Goal: Task Accomplishment & Management: Manage account settings

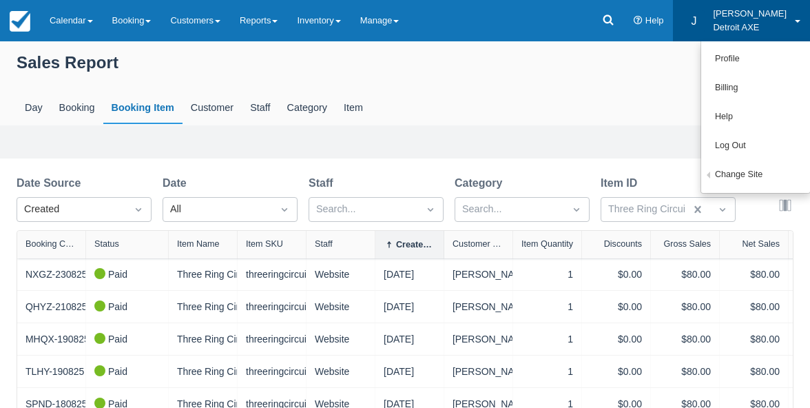
select select "20"
click at [81, 29] on link "Calendar" at bounding box center [71, 20] width 63 height 41
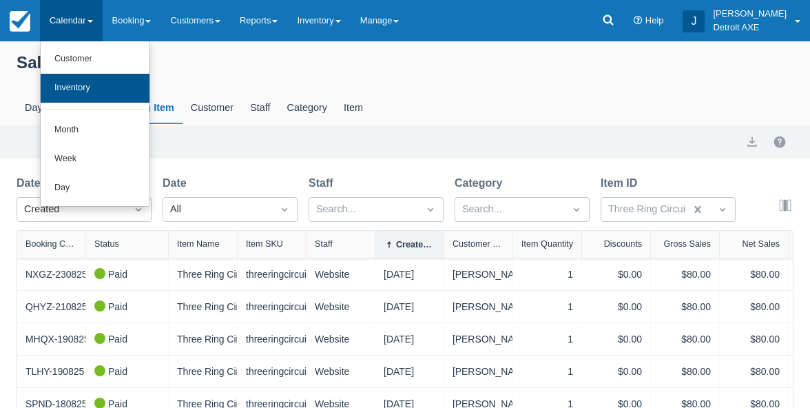
click at [81, 90] on link "Inventory" at bounding box center [95, 88] width 109 height 29
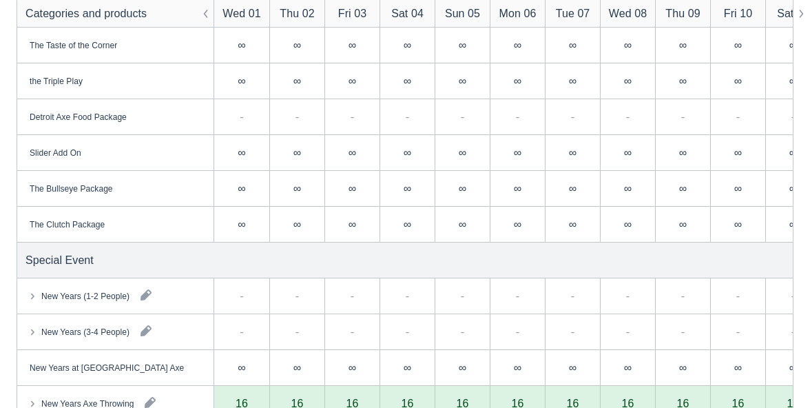
scroll to position [28, 0]
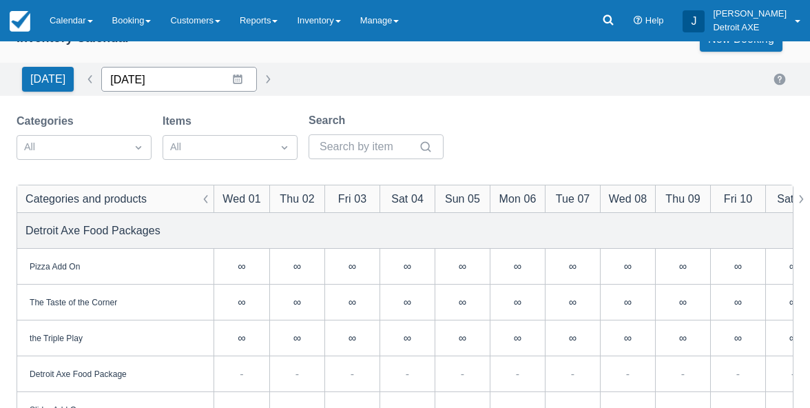
click at [218, 84] on input "[DATE]" at bounding box center [179, 79] width 156 height 25
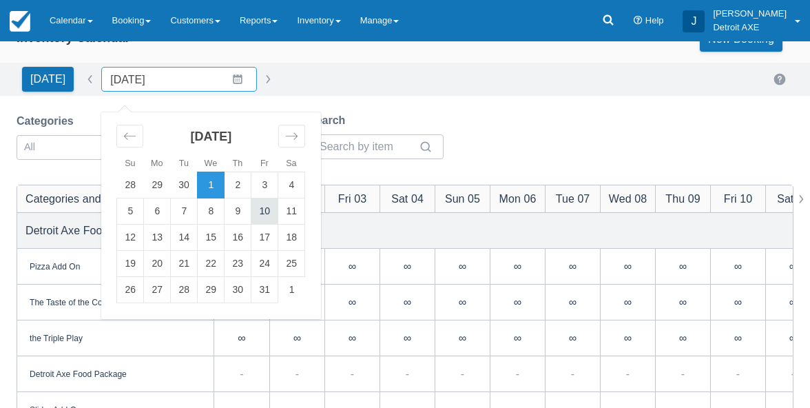
click at [255, 207] on td "10" at bounding box center [264, 211] width 27 height 26
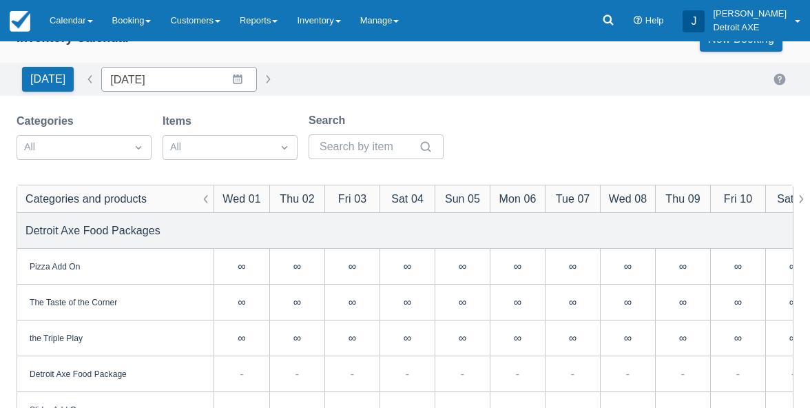
type input "10/10/25"
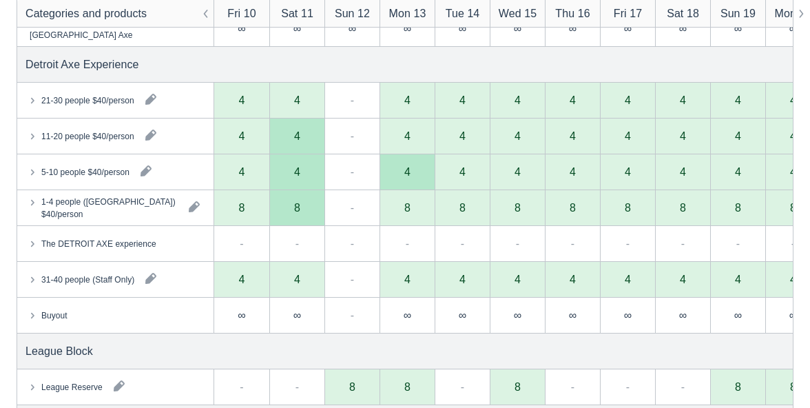
scroll to position [737, 0]
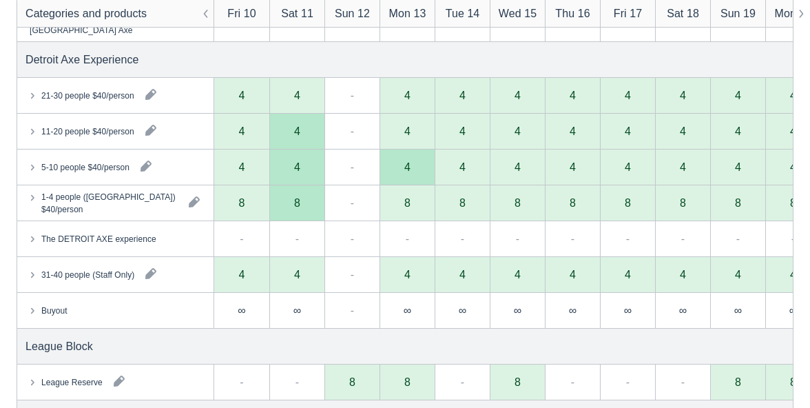
click at [34, 198] on icon at bounding box center [32, 197] width 14 height 14
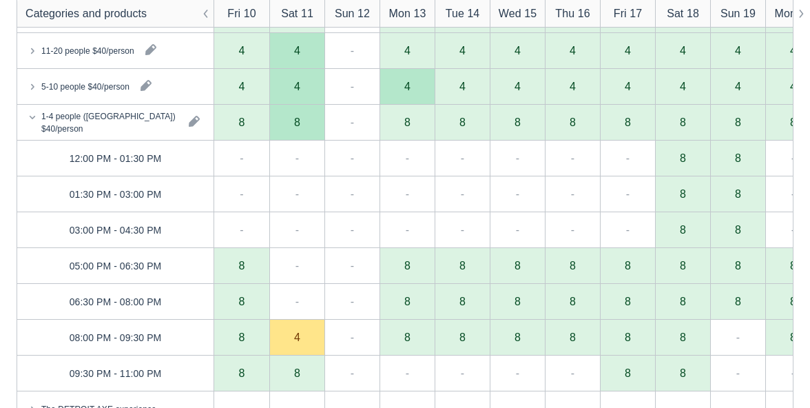
scroll to position [799, 0]
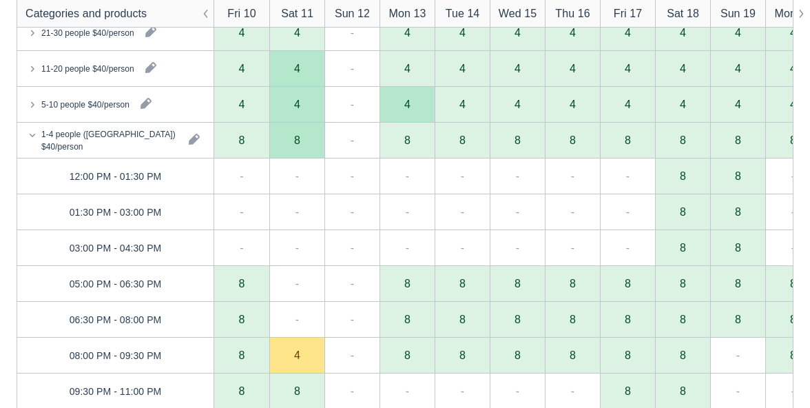
click at [36, 101] on icon at bounding box center [32, 104] width 14 height 14
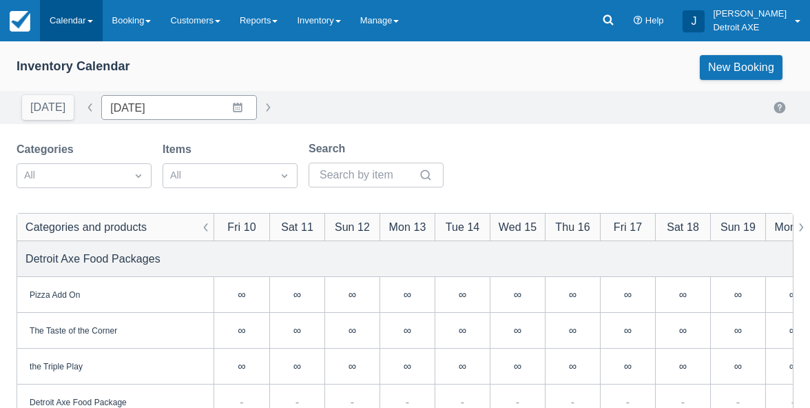
scroll to position [0, 0]
click at [77, 30] on link "Calendar" at bounding box center [71, 20] width 63 height 41
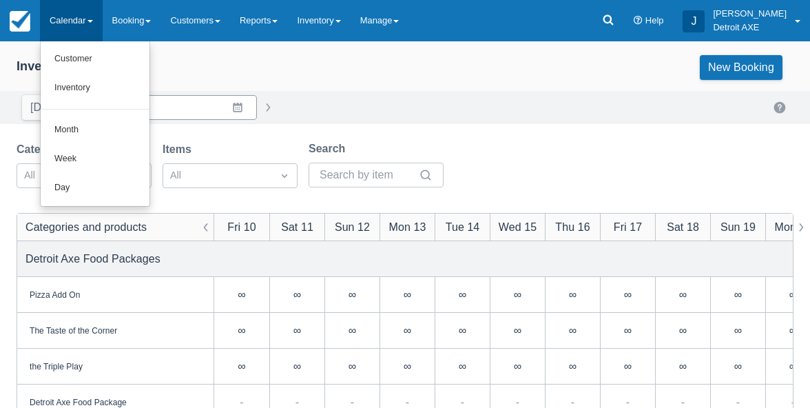
click at [547, 184] on div "Categories All Items All Search" at bounding box center [405, 169] width 777 height 56
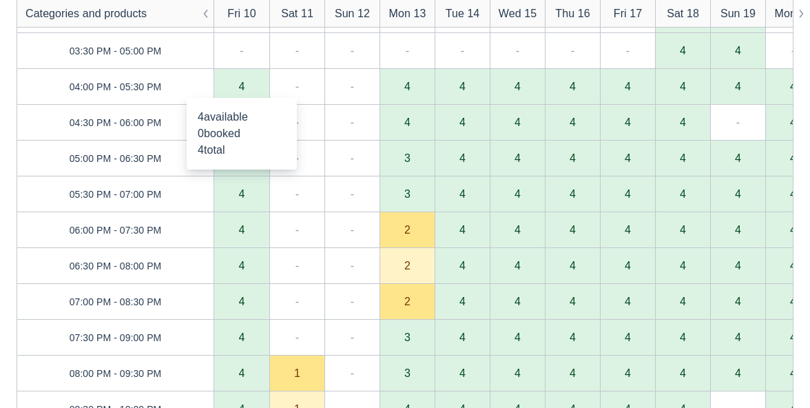
scroll to position [1053, 0]
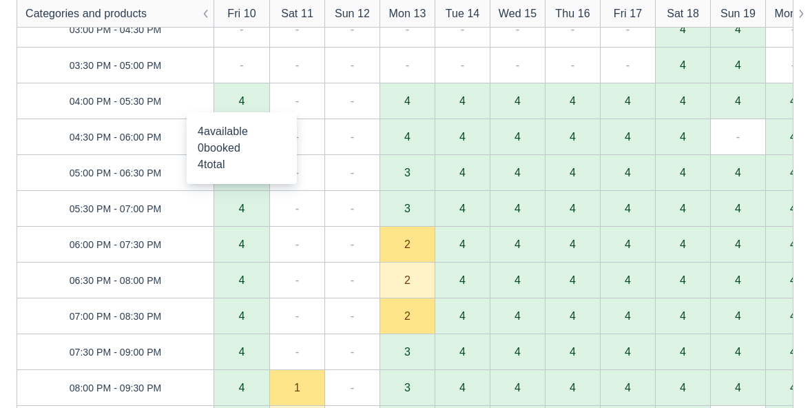
click at [246, 102] on div "4" at bounding box center [241, 101] width 55 height 36
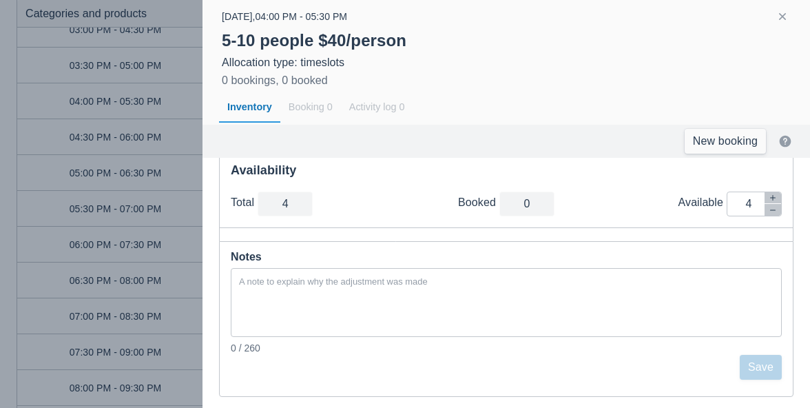
scroll to position [60, 0]
click at [777, 214] on button "button" at bounding box center [773, 211] width 17 height 12
type input "3"
click at [777, 214] on button "button" at bounding box center [773, 211] width 17 height 12
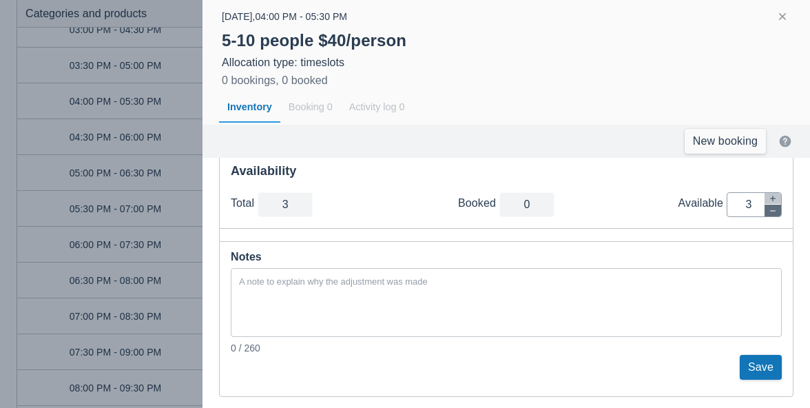
type input "2"
click at [765, 357] on button "Save" at bounding box center [761, 367] width 42 height 25
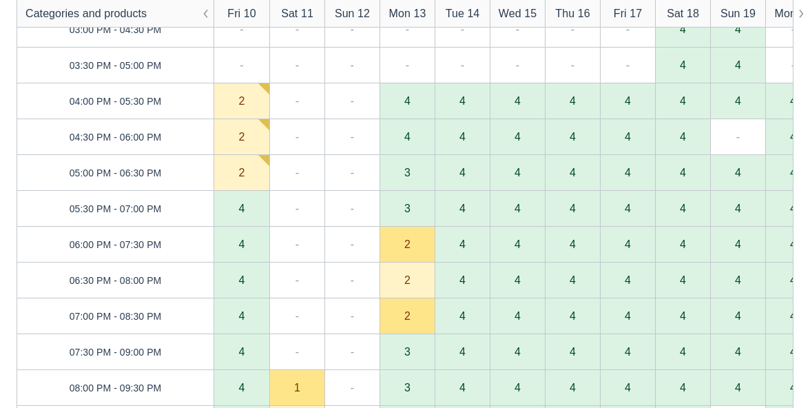
click at [242, 209] on div "4" at bounding box center [242, 208] width 6 height 11
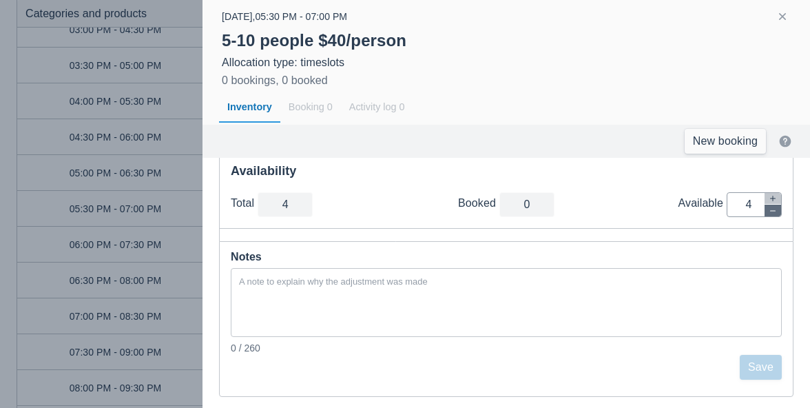
click at [777, 210] on button "button" at bounding box center [773, 211] width 17 height 12
type input "3"
click at [777, 210] on button "button" at bounding box center [773, 211] width 17 height 12
type input "2"
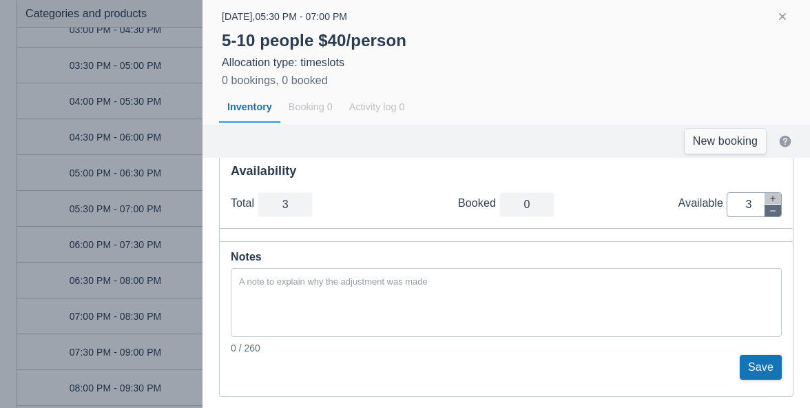
type input "2"
click at [755, 369] on button "Save" at bounding box center [761, 367] width 42 height 25
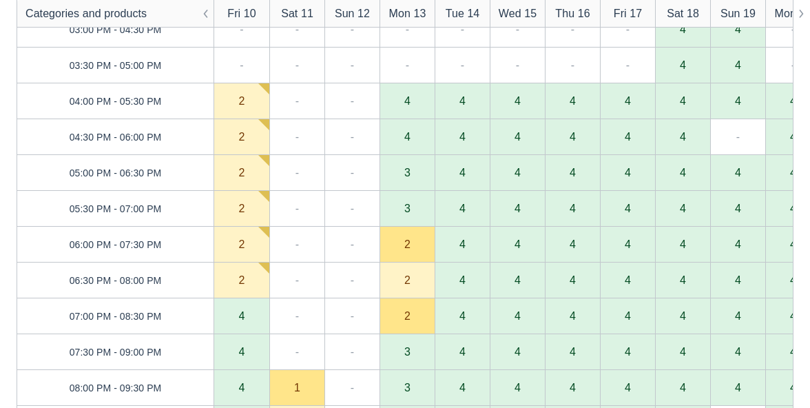
click at [243, 318] on div "4" at bounding box center [242, 315] width 6 height 11
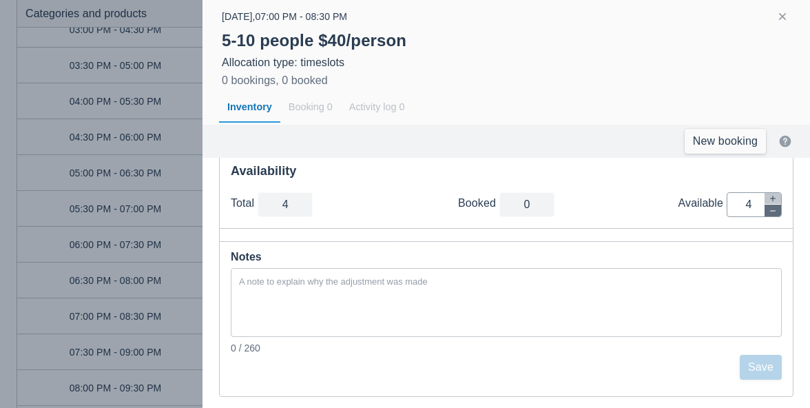
click at [774, 214] on icon "button" at bounding box center [773, 211] width 8 height 8
type input "3"
click at [774, 214] on icon "button" at bounding box center [773, 211] width 8 height 8
type input "2"
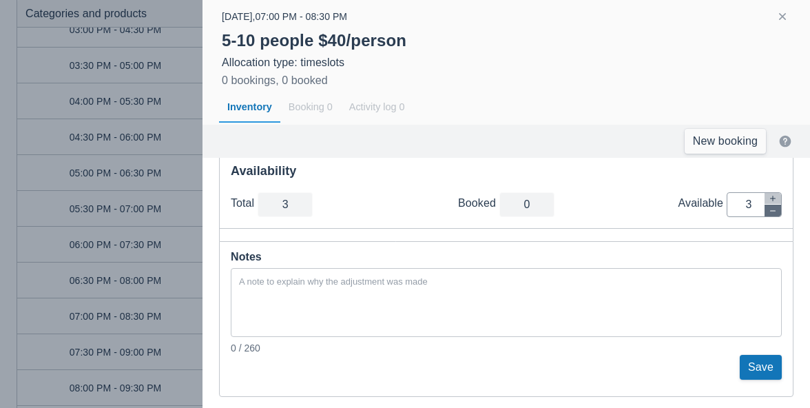
type input "2"
click at [747, 360] on button "Save" at bounding box center [761, 367] width 42 height 25
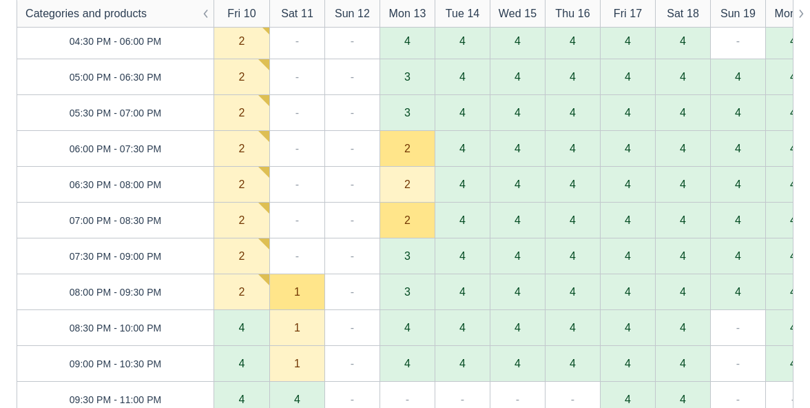
scroll to position [1244, 0]
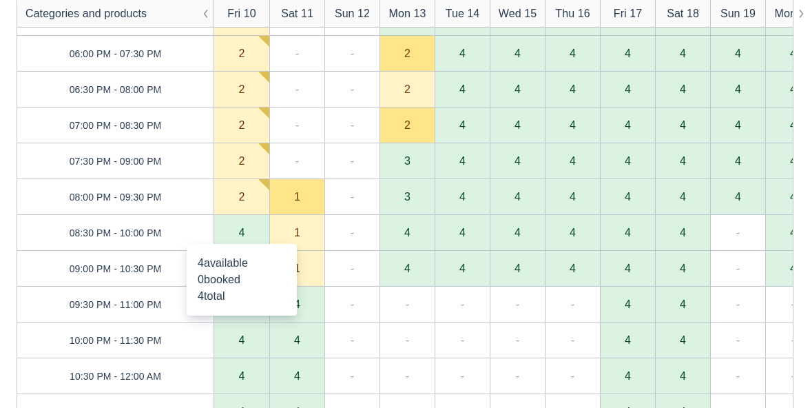
click at [239, 236] on div "4" at bounding box center [242, 232] width 6 height 11
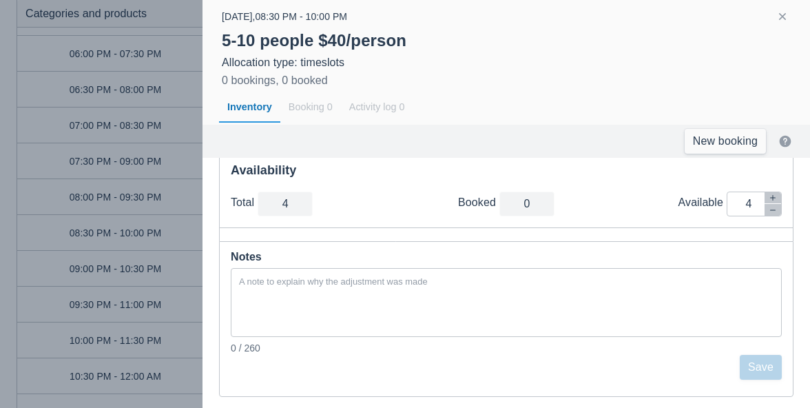
scroll to position [60, 0]
click at [774, 212] on icon "button" at bounding box center [773, 211] width 8 height 8
type input "3"
click at [774, 212] on icon "button" at bounding box center [773, 211] width 8 height 8
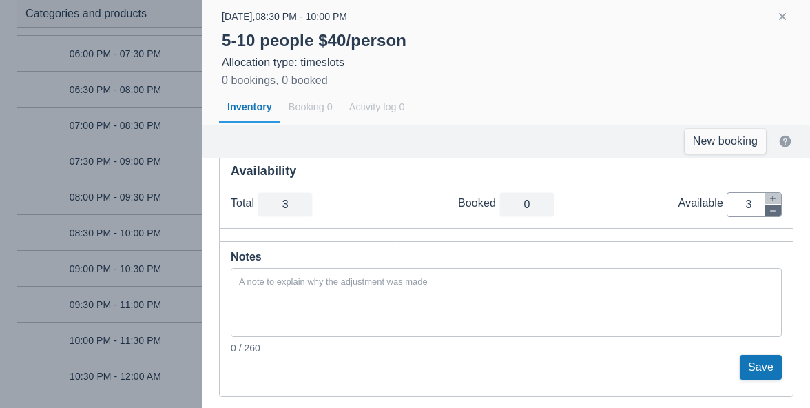
type input "2"
click at [765, 367] on button "Save" at bounding box center [761, 367] width 42 height 25
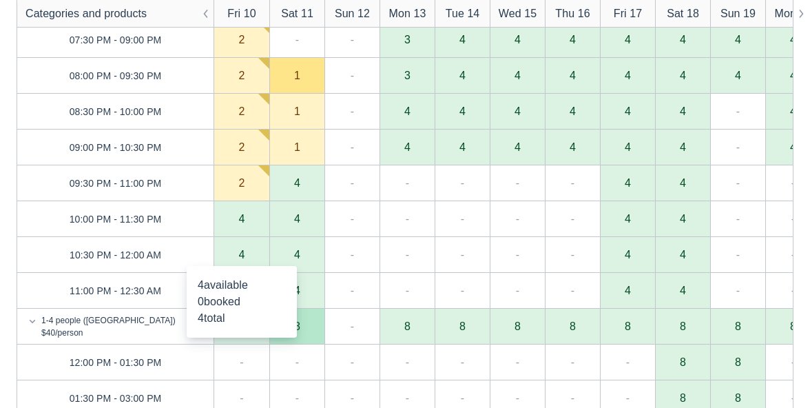
scroll to position [1386, 0]
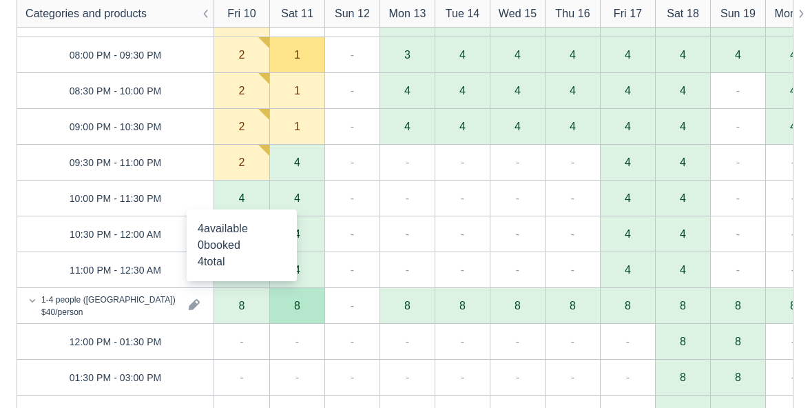
click at [240, 201] on div "4" at bounding box center [242, 197] width 6 height 11
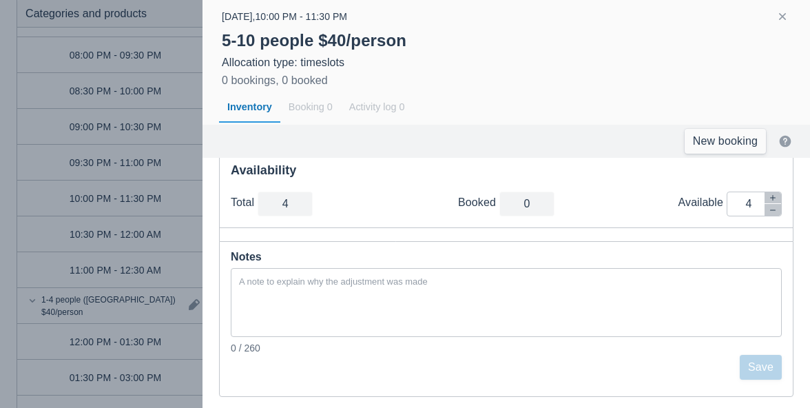
scroll to position [60, 0]
click at [772, 212] on icon "button" at bounding box center [773, 211] width 8 height 8
type input "3"
click at [772, 212] on icon "button" at bounding box center [773, 211] width 8 height 8
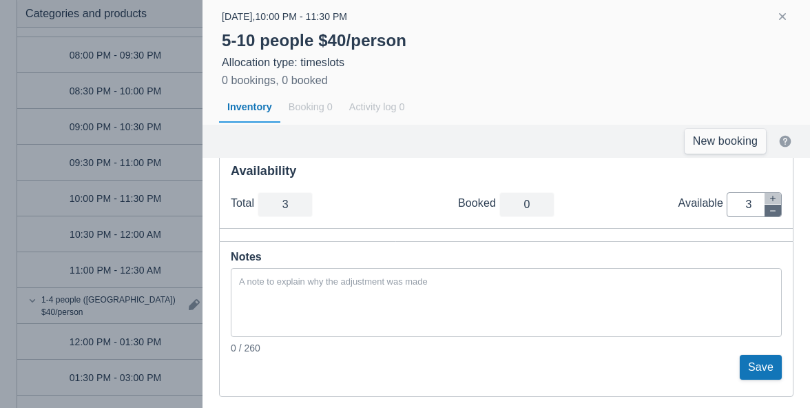
type input "2"
click at [768, 365] on button "Save" at bounding box center [761, 367] width 42 height 25
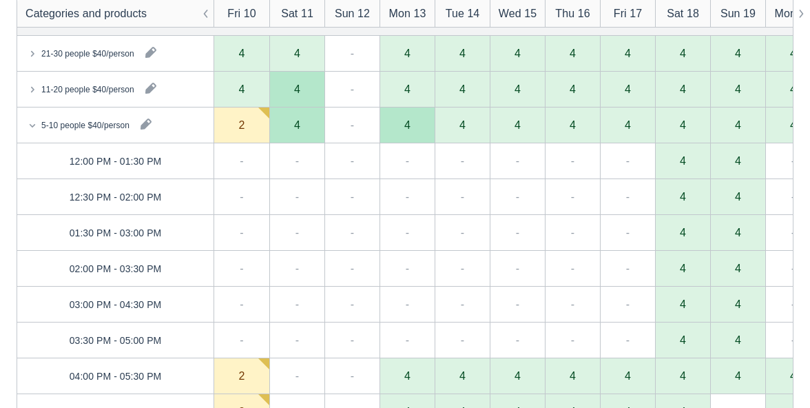
scroll to position [768, 0]
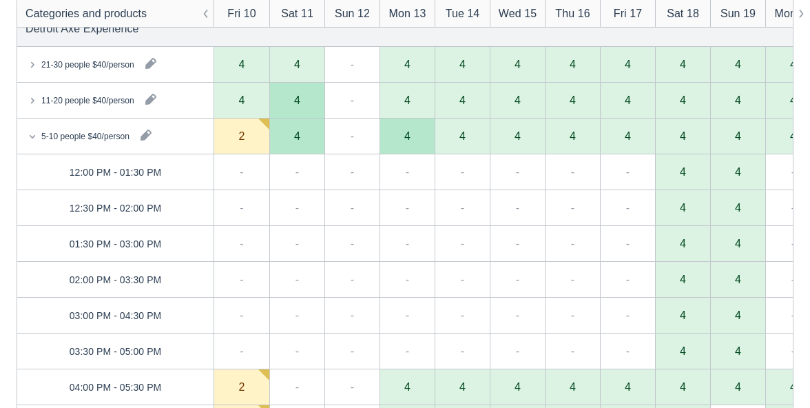
click at [28, 135] on icon at bounding box center [32, 136] width 14 height 14
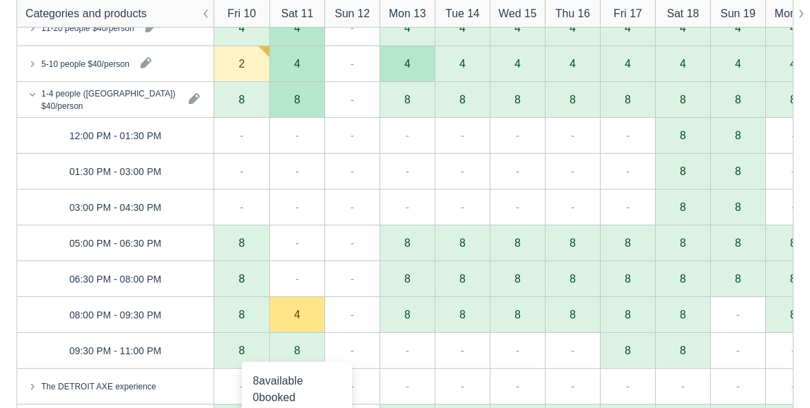
scroll to position [839, 0]
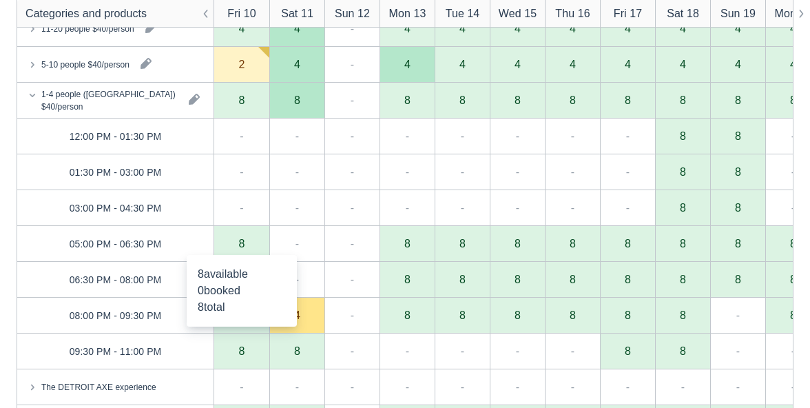
click at [243, 245] on div "8" at bounding box center [242, 243] width 6 height 11
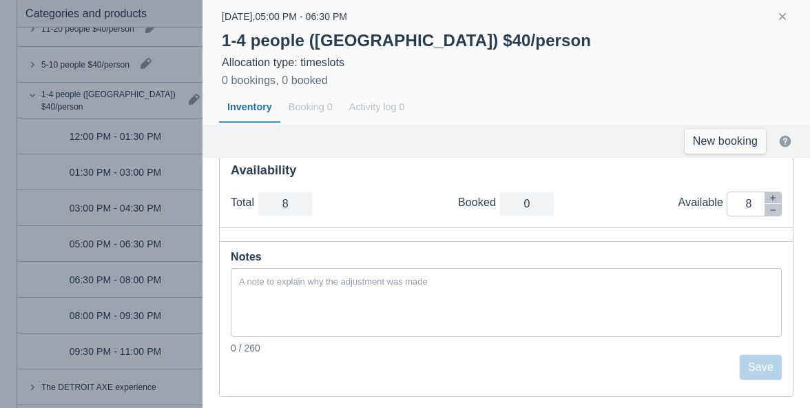
scroll to position [60, 0]
click at [769, 214] on button "button" at bounding box center [773, 211] width 17 height 12
type input "7"
click at [769, 214] on button "button" at bounding box center [773, 211] width 17 height 12
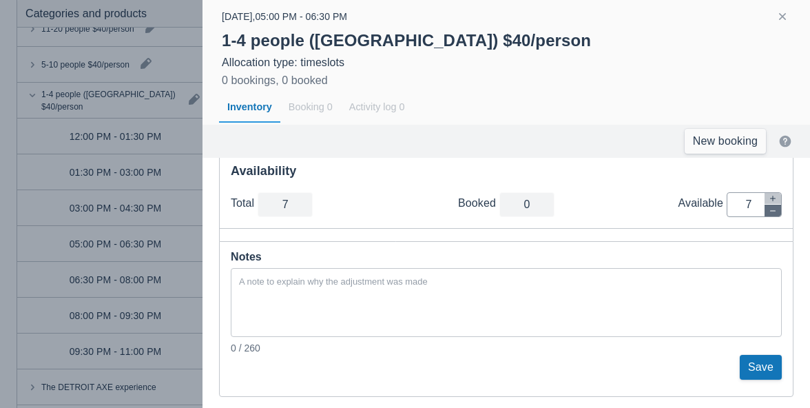
type input "6"
click at [769, 214] on button "button" at bounding box center [773, 211] width 17 height 12
type input "5"
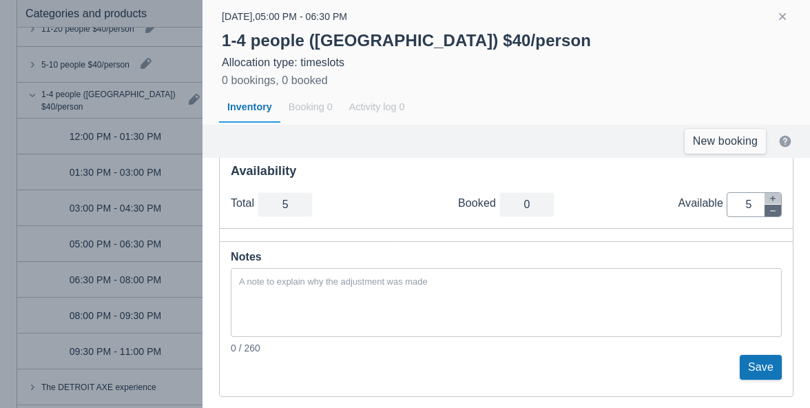
click at [769, 214] on button "button" at bounding box center [773, 211] width 17 height 12
type input "4"
click at [769, 214] on button "button" at bounding box center [773, 211] width 17 height 12
type input "3"
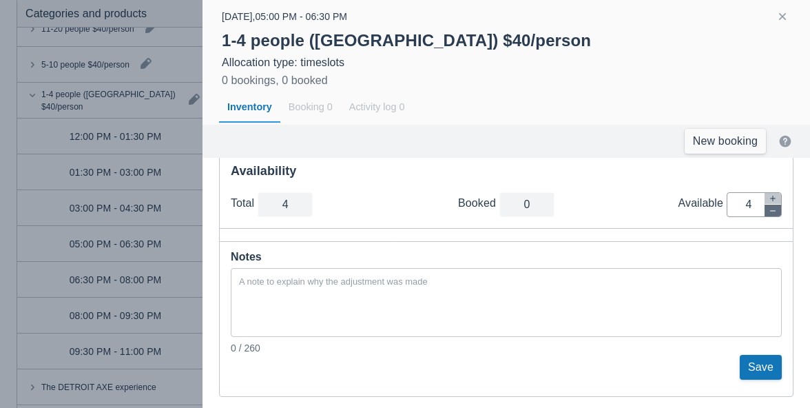
type input "3"
click at [769, 214] on button "button" at bounding box center [773, 211] width 17 height 12
type input "2"
click at [769, 214] on button "button" at bounding box center [773, 211] width 17 height 12
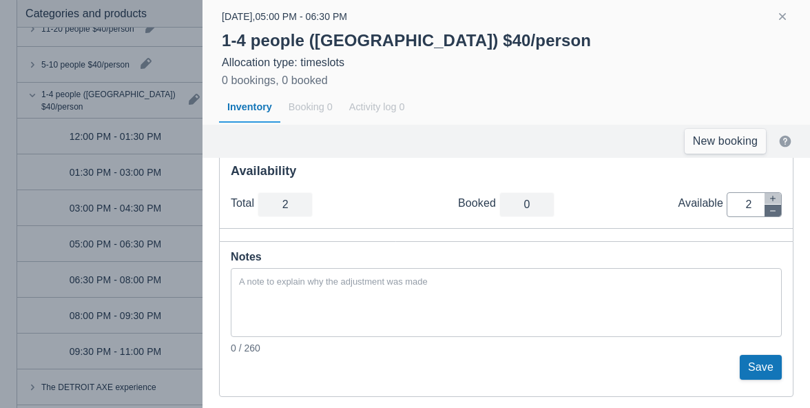
type input "1"
click at [769, 214] on button "button" at bounding box center [773, 211] width 17 height 12
type input "0"
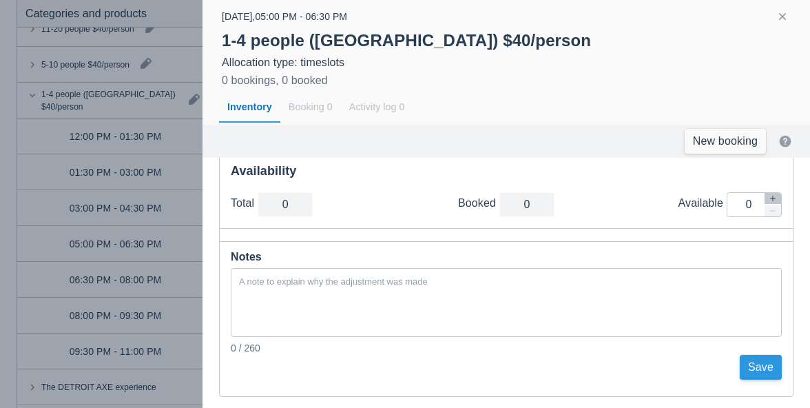
click at [747, 367] on button "Save" at bounding box center [761, 367] width 42 height 25
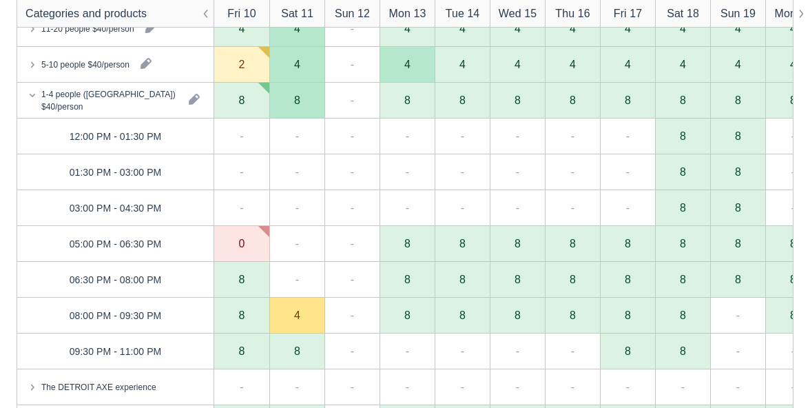
click at [243, 280] on div "8" at bounding box center [242, 279] width 6 height 11
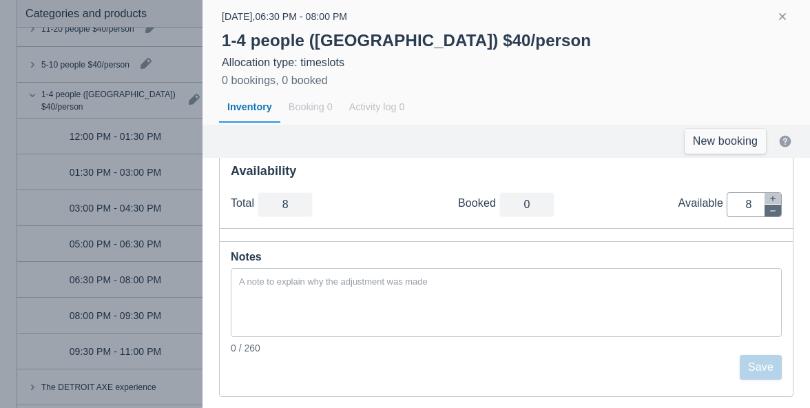
click at [772, 212] on icon "button" at bounding box center [773, 211] width 8 height 8
type input "7"
click at [772, 212] on icon "button" at bounding box center [773, 211] width 8 height 8
type input "6"
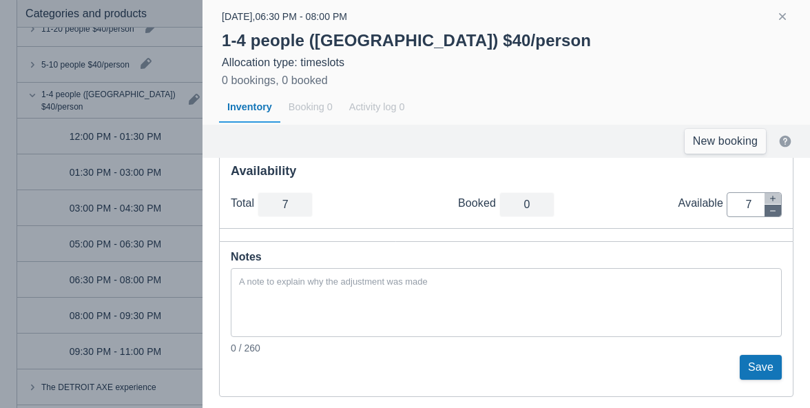
type input "6"
click at [772, 212] on icon "button" at bounding box center [773, 211] width 8 height 8
type input "5"
click at [772, 212] on icon "button" at bounding box center [773, 211] width 8 height 8
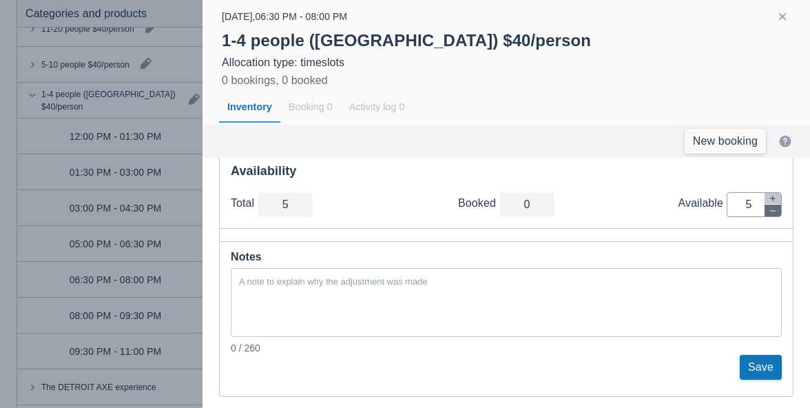
type input "4"
click at [772, 212] on icon "button" at bounding box center [773, 211] width 8 height 8
type input "3"
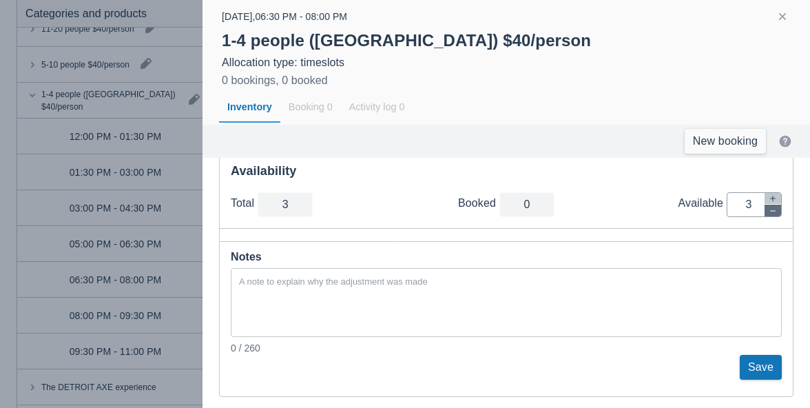
click at [772, 212] on icon "button" at bounding box center [773, 211] width 8 height 8
type input "2"
click at [772, 212] on icon "button" at bounding box center [773, 211] width 8 height 8
type input "1"
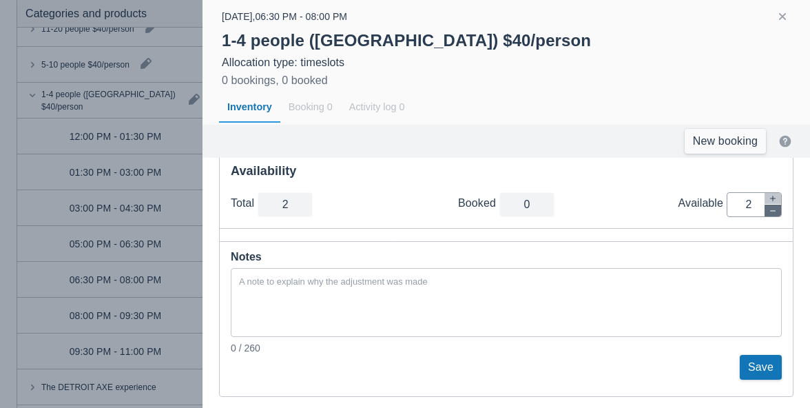
type input "1"
click at [772, 212] on icon "button" at bounding box center [773, 211] width 8 height 8
type input "0"
click at [761, 367] on button "Save" at bounding box center [761, 367] width 42 height 25
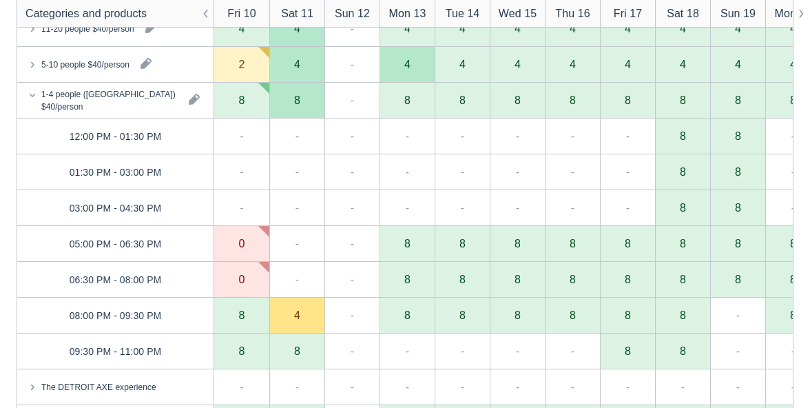
click at [243, 312] on div "8" at bounding box center [242, 314] width 6 height 11
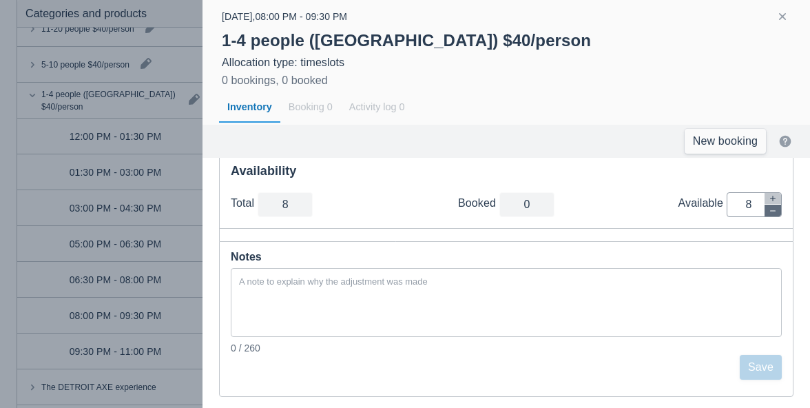
click at [774, 212] on icon "button" at bounding box center [773, 211] width 8 height 8
type input "7"
click at [774, 212] on icon "button" at bounding box center [773, 211] width 8 height 8
type input "6"
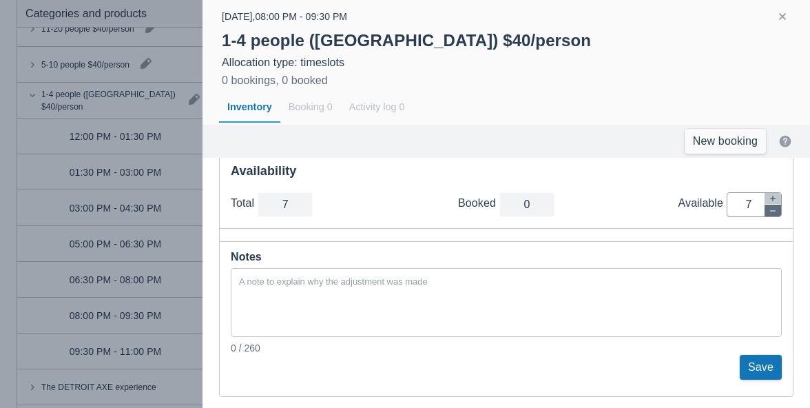
type input "6"
click at [774, 212] on icon "button" at bounding box center [773, 211] width 8 height 8
type input "5"
click at [774, 212] on icon "button" at bounding box center [773, 211] width 8 height 8
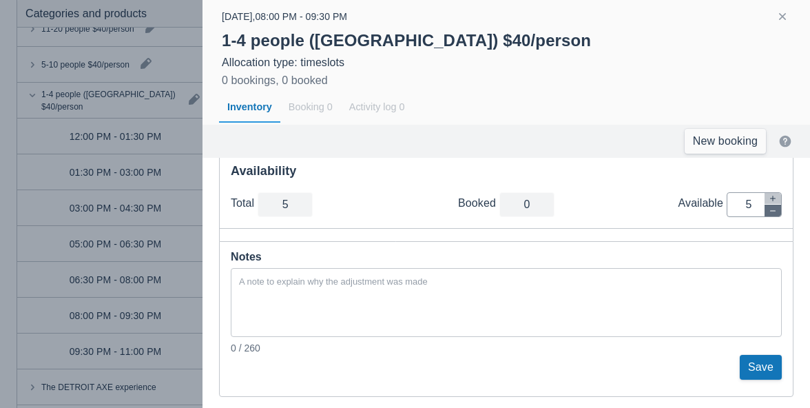
type input "4"
click at [774, 212] on icon "button" at bounding box center [773, 211] width 8 height 8
type input "3"
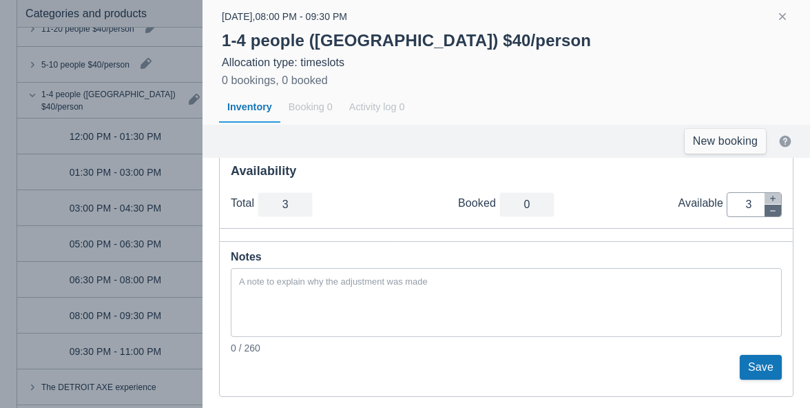
click at [774, 212] on icon "button" at bounding box center [773, 211] width 8 height 8
type input "2"
click at [774, 212] on icon "button" at bounding box center [773, 211] width 8 height 8
type input "1"
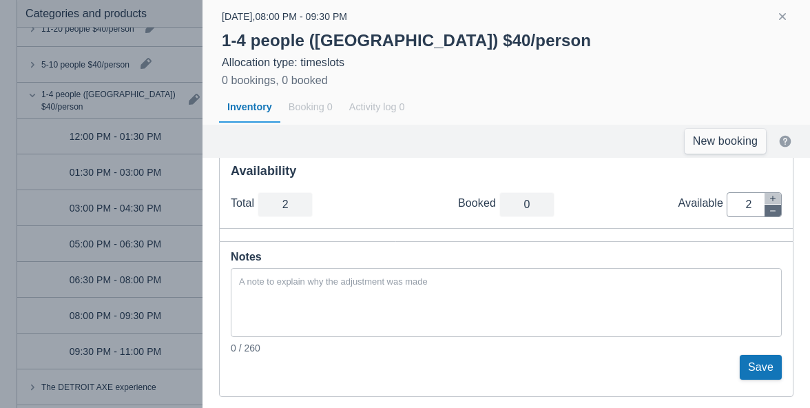
type input "1"
click at [774, 212] on icon "button" at bounding box center [773, 211] width 8 height 8
type input "0"
click at [769, 371] on button "Save" at bounding box center [761, 367] width 42 height 25
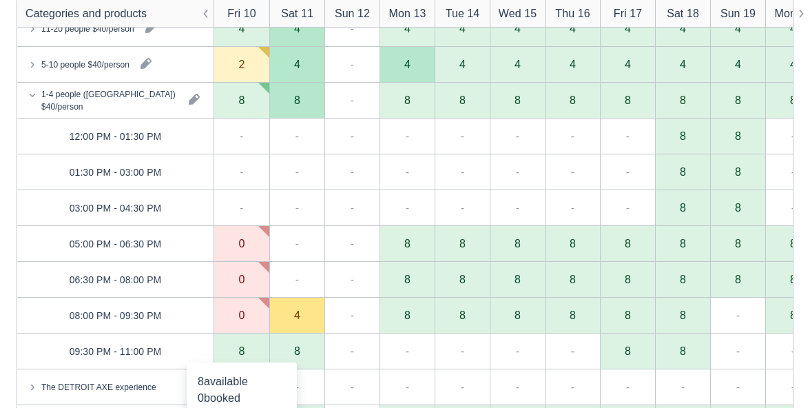
click at [236, 355] on div "8" at bounding box center [241, 351] width 55 height 36
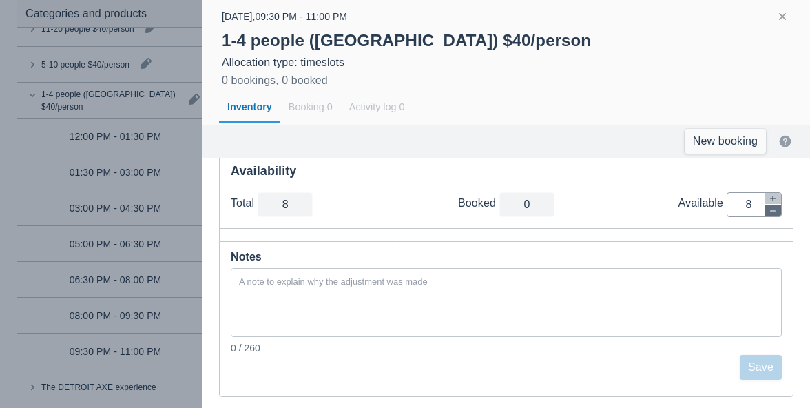
click at [769, 213] on icon "button" at bounding box center [773, 211] width 8 height 8
type input "7"
click at [769, 213] on icon "button" at bounding box center [773, 211] width 8 height 8
type input "6"
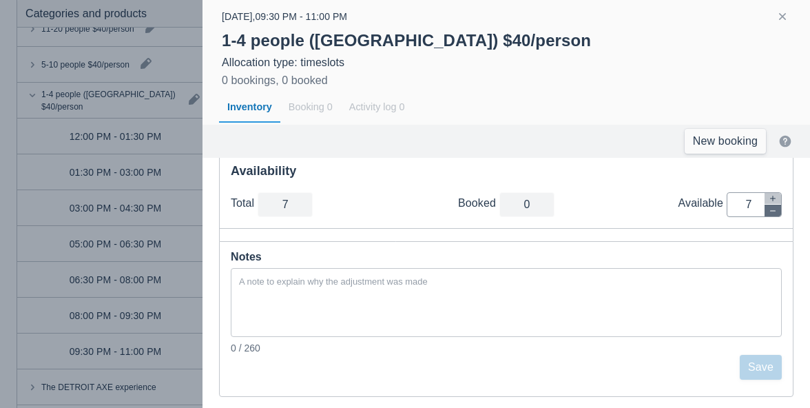
type input "6"
click at [769, 213] on icon "button" at bounding box center [773, 211] width 8 height 8
type input "5"
click at [769, 213] on icon "button" at bounding box center [773, 211] width 8 height 8
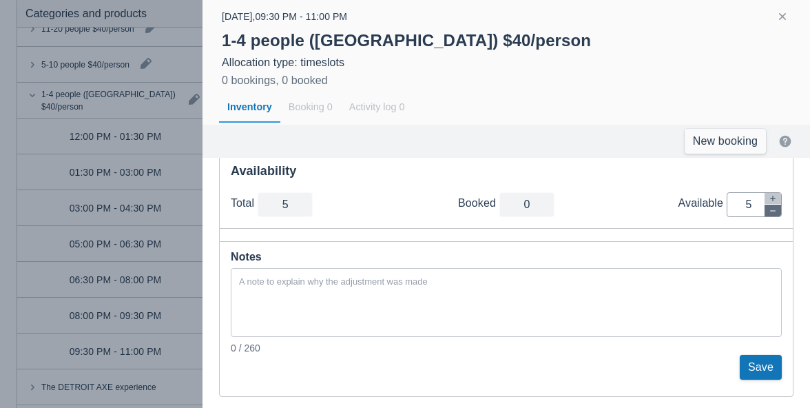
type input "4"
click at [769, 213] on icon "button" at bounding box center [773, 211] width 8 height 8
type input "3"
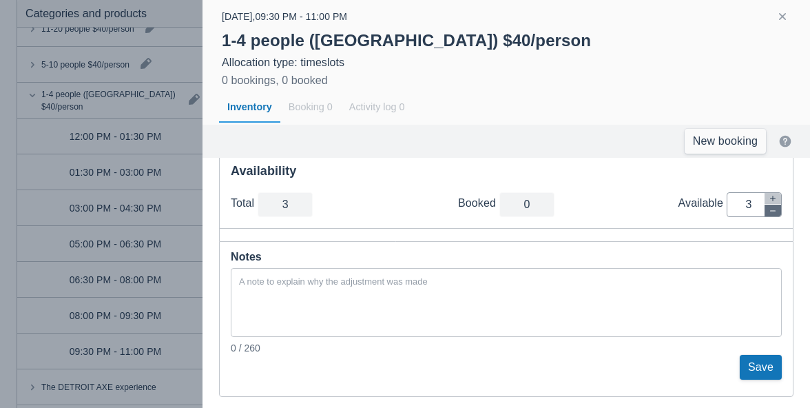
click at [769, 213] on icon "button" at bounding box center [773, 211] width 8 height 8
type input "2"
click at [769, 213] on icon "button" at bounding box center [773, 211] width 8 height 8
type input "1"
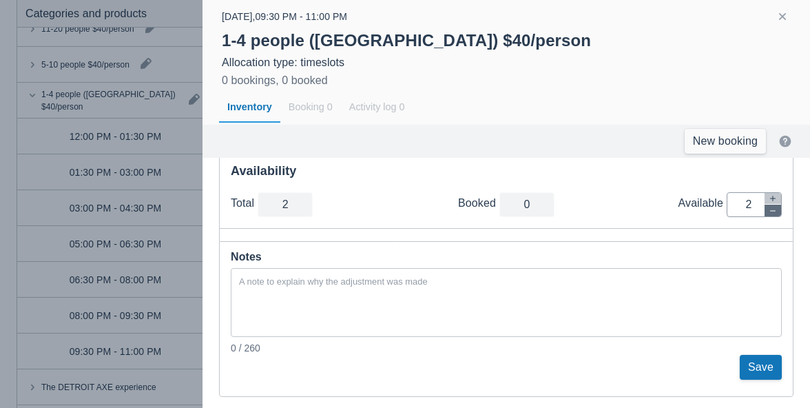
type input "1"
click at [769, 213] on icon "button" at bounding box center [773, 211] width 8 height 8
type input "0"
click at [761, 371] on button "Save" at bounding box center [761, 367] width 42 height 25
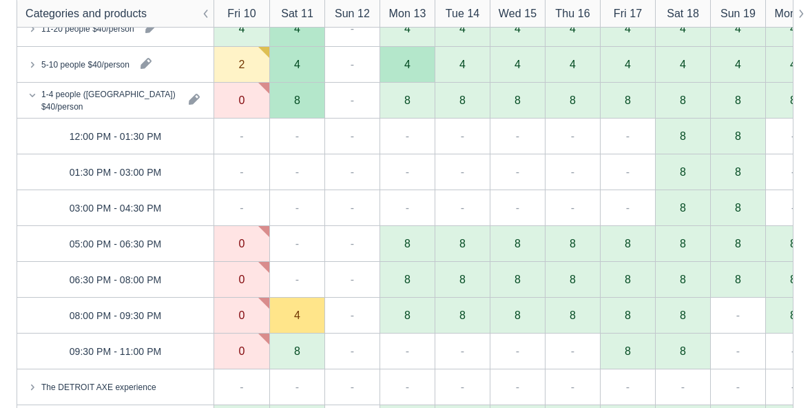
click at [33, 92] on icon at bounding box center [32, 95] width 14 height 14
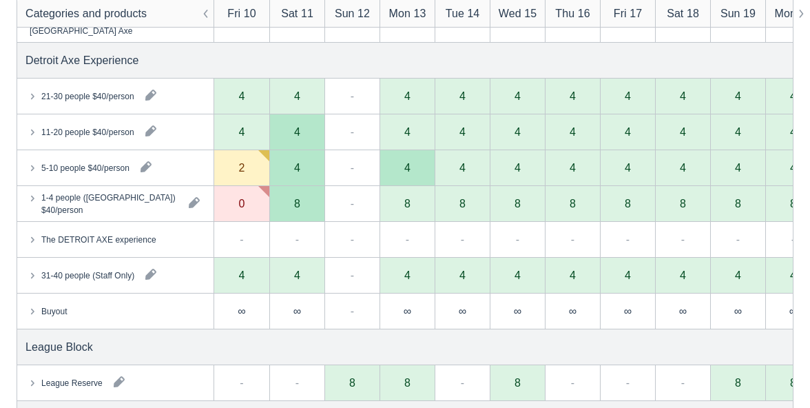
scroll to position [741, 0]
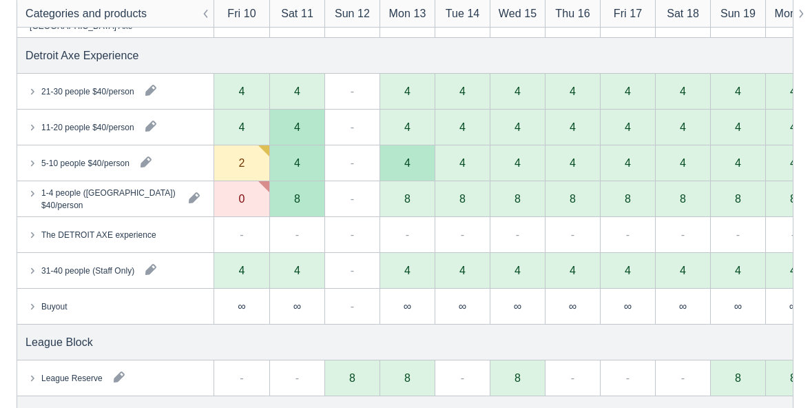
click at [37, 165] on icon at bounding box center [32, 163] width 14 height 14
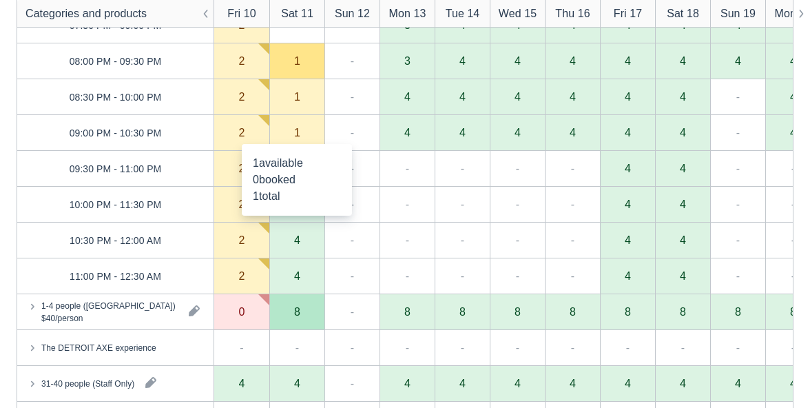
scroll to position [1385, 0]
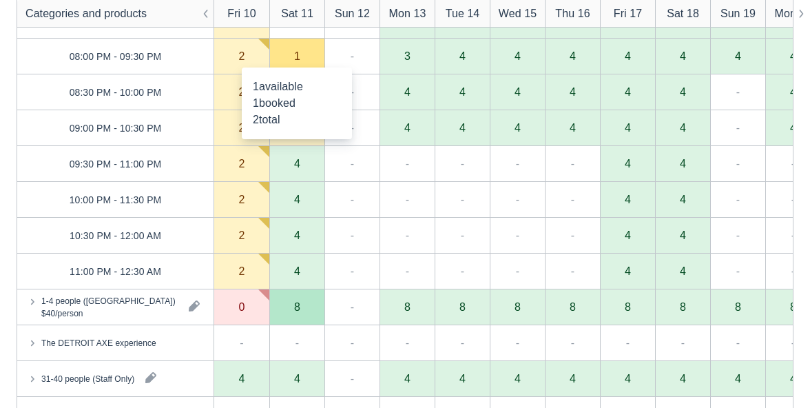
click at [297, 57] on div "1" at bounding box center [297, 55] width 6 height 11
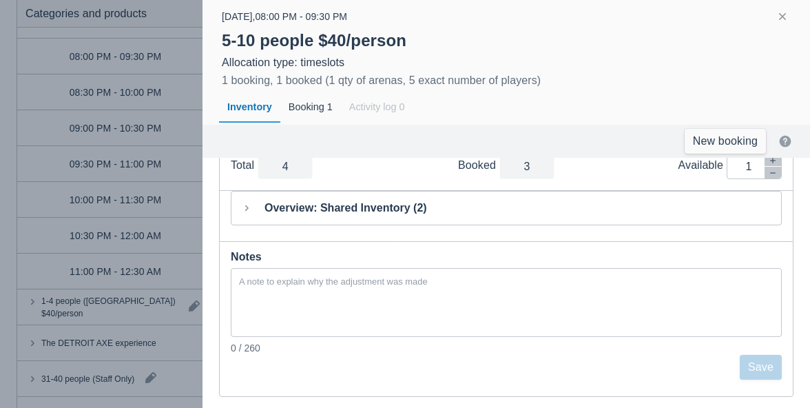
scroll to position [97, 0]
click at [773, 176] on icon "button" at bounding box center [773, 173] width 8 height 8
type input "3"
type input "0"
click at [753, 359] on button "Save" at bounding box center [761, 367] width 42 height 25
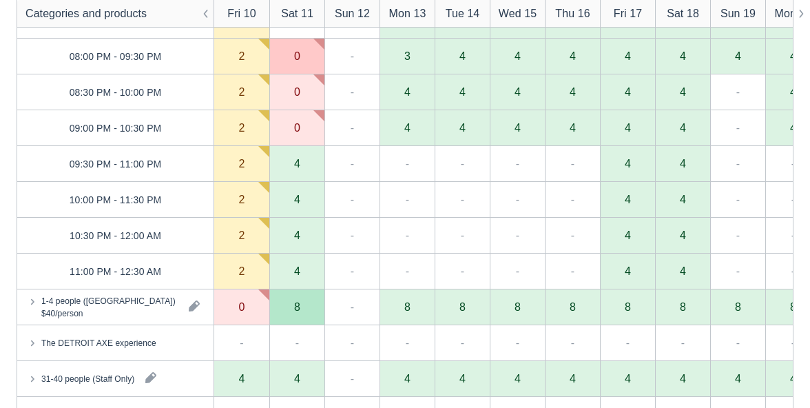
click at [300, 164] on div "4" at bounding box center [297, 163] width 6 height 11
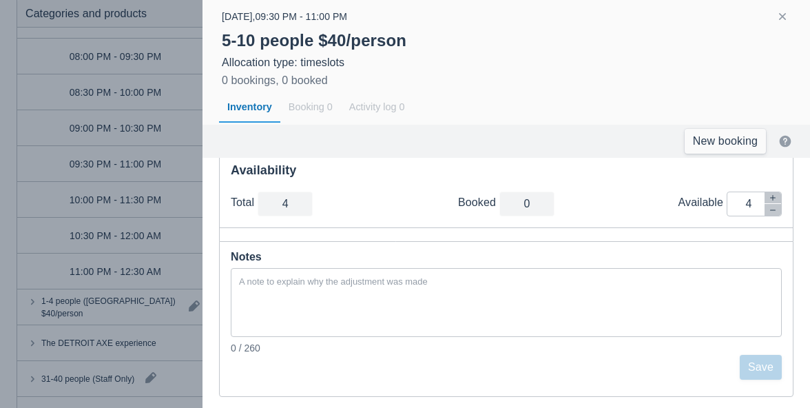
scroll to position [60, 0]
click at [774, 214] on icon "button" at bounding box center [773, 211] width 8 height 8
type input "3"
click at [774, 214] on icon "button" at bounding box center [773, 211] width 8 height 8
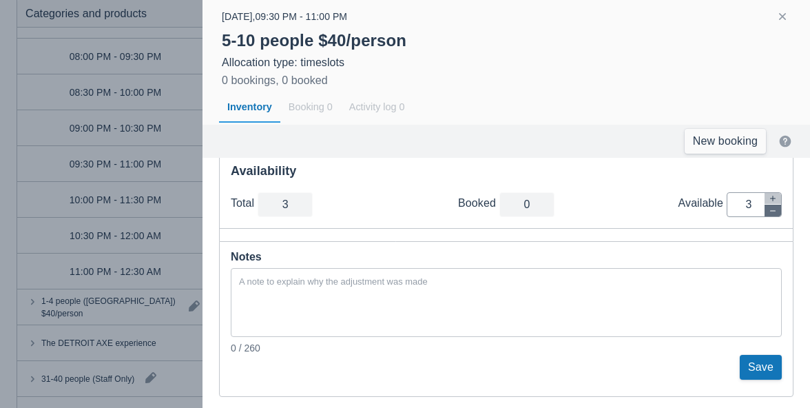
type input "2"
click at [763, 372] on button "Save" at bounding box center [761, 367] width 42 height 25
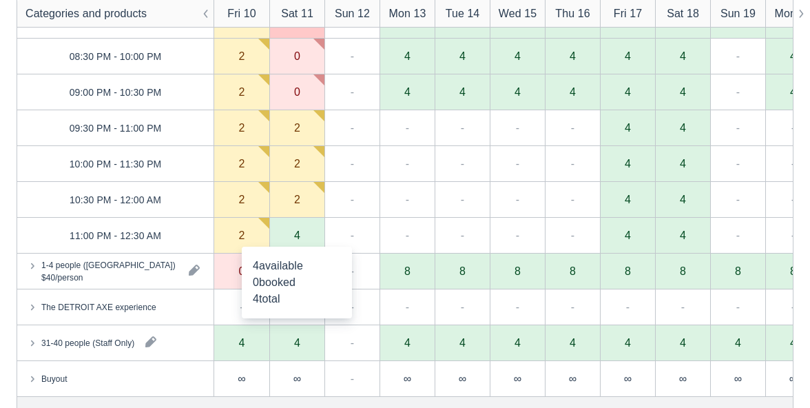
scroll to position [1485, 0]
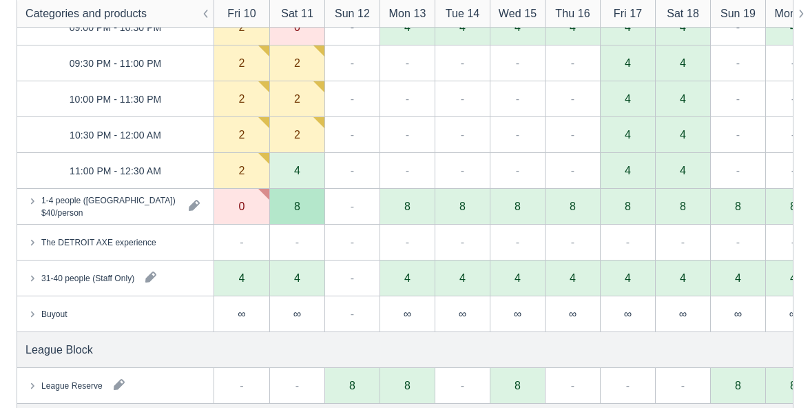
click at [300, 167] on div "4" at bounding box center [297, 170] width 6 height 11
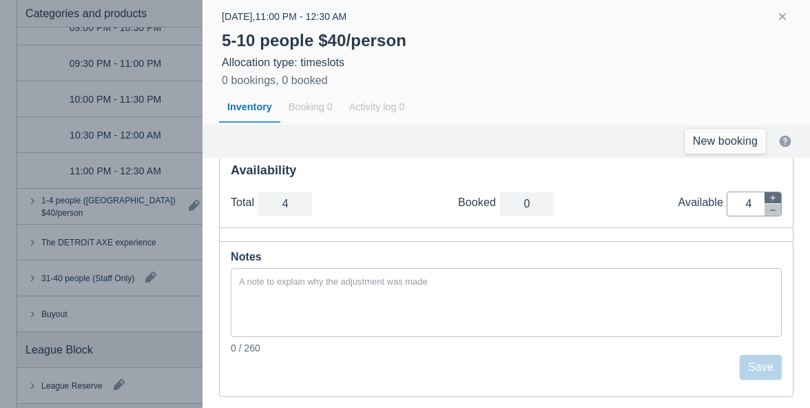
scroll to position [60, 0]
click at [772, 214] on button "button" at bounding box center [773, 211] width 17 height 12
type input "3"
click at [772, 214] on button "button" at bounding box center [773, 211] width 17 height 12
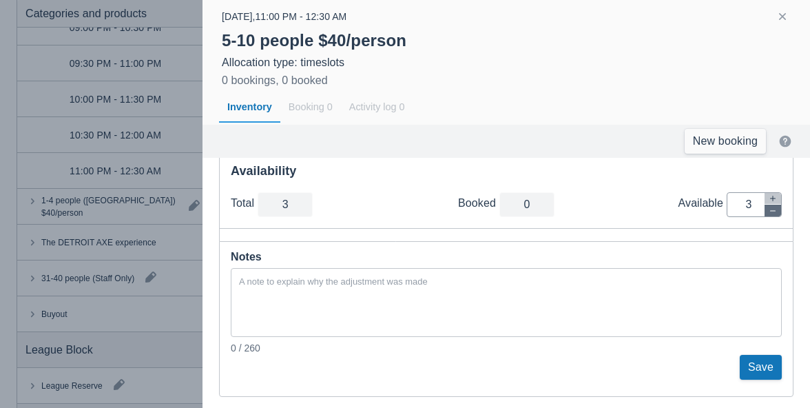
type input "2"
click at [761, 368] on button "Save" at bounding box center [761, 367] width 42 height 25
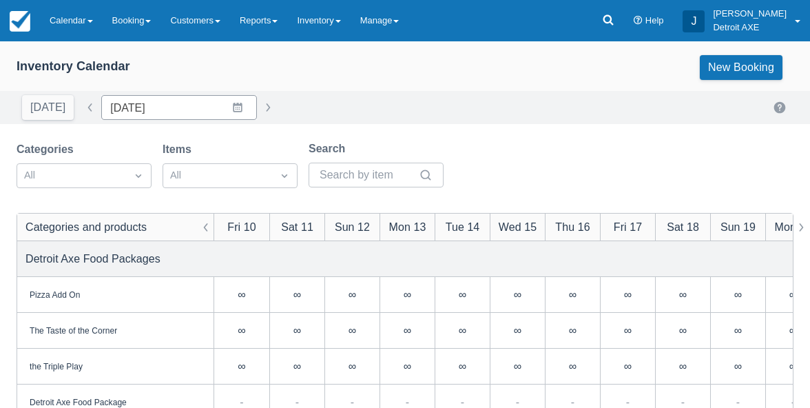
scroll to position [0, 0]
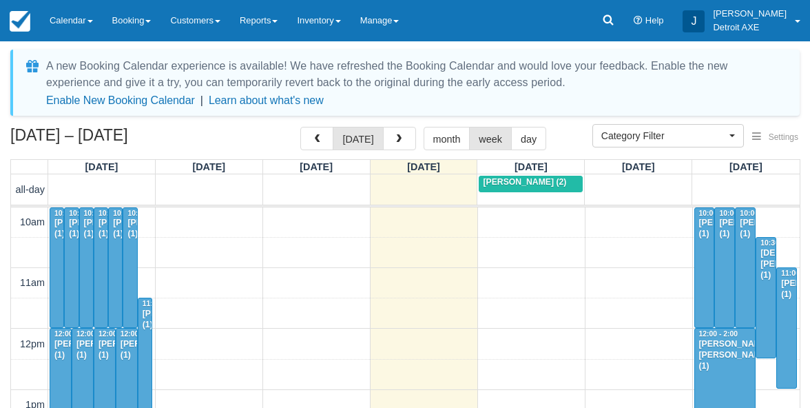
scroll to position [546, 0]
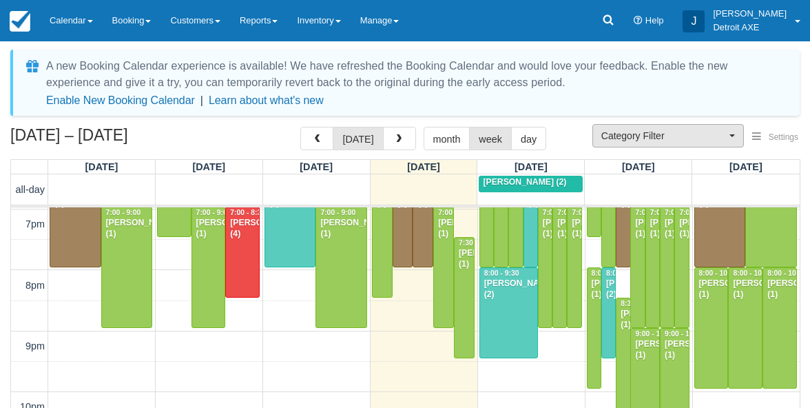
click at [643, 136] on span "Category Filter" at bounding box center [663, 136] width 125 height 14
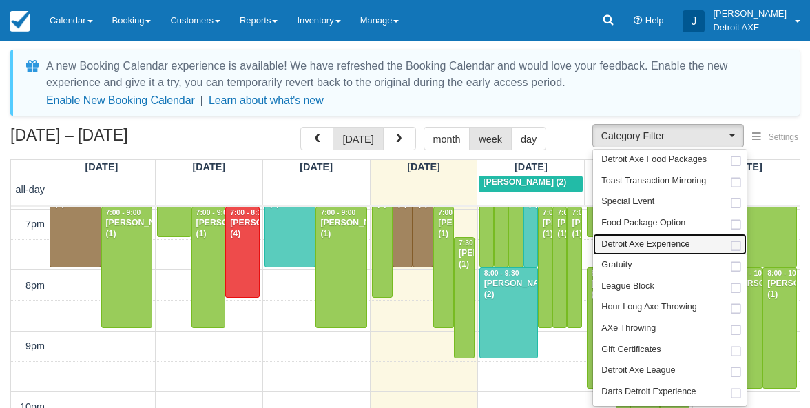
click at [661, 247] on span "Detroit Axe Experience" at bounding box center [645, 244] width 88 height 12
select select "14"
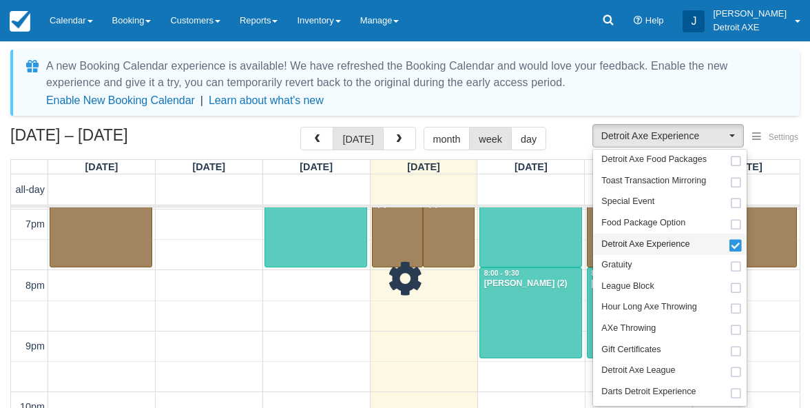
scroll to position [546, 0]
click at [553, 133] on div "Sep 28 – Oct 4, 2025 today month week day" at bounding box center [405, 142] width 790 height 30
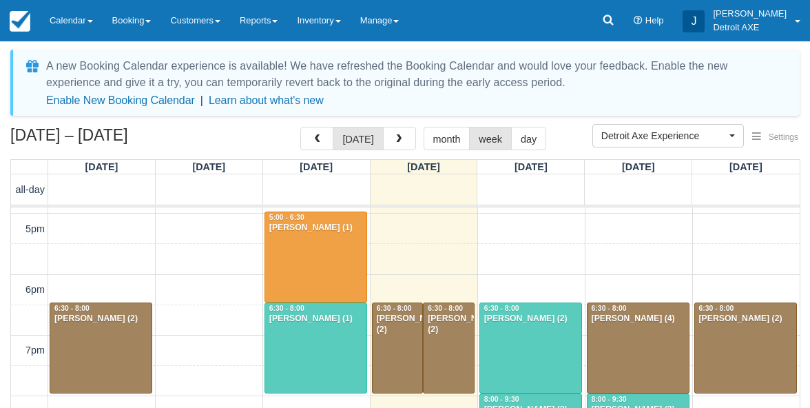
scroll to position [418, 0]
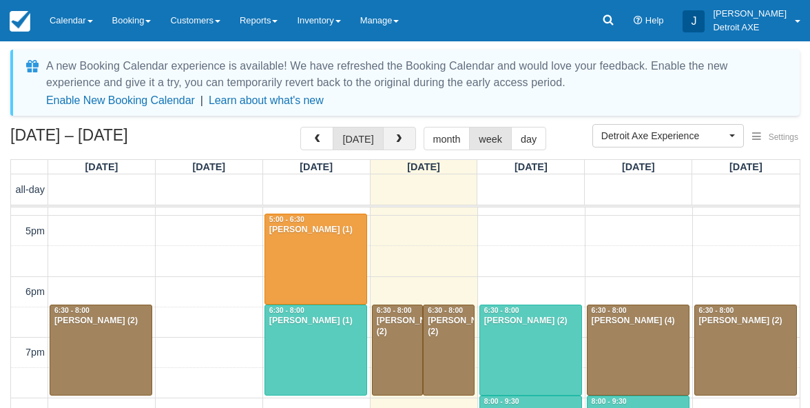
click at [398, 135] on span "button" at bounding box center [399, 139] width 10 height 10
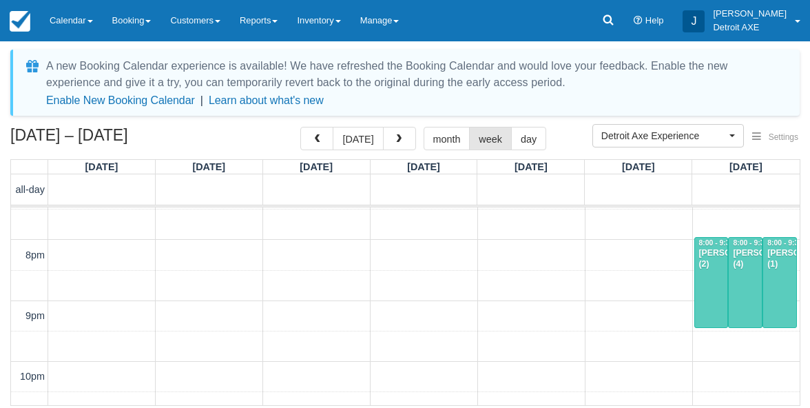
scroll to position [559, 0]
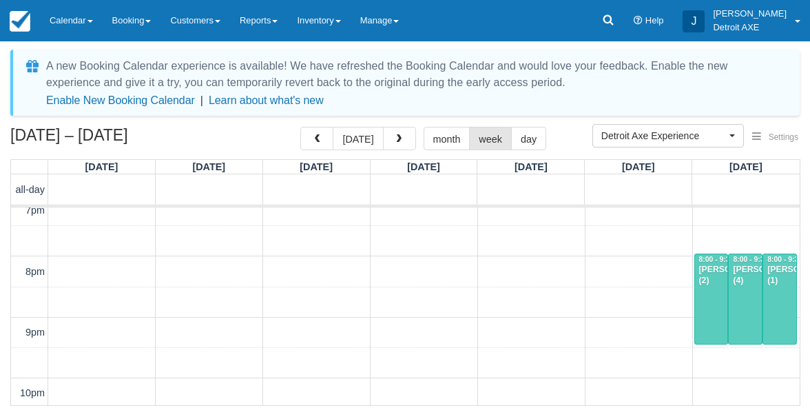
click at [711, 287] on div "Maureen Kelley (2)" at bounding box center [712, 276] width 26 height 22
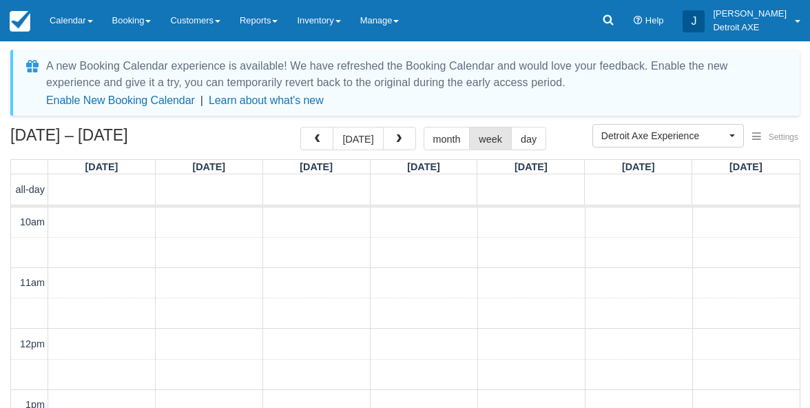
scroll to position [546, 0]
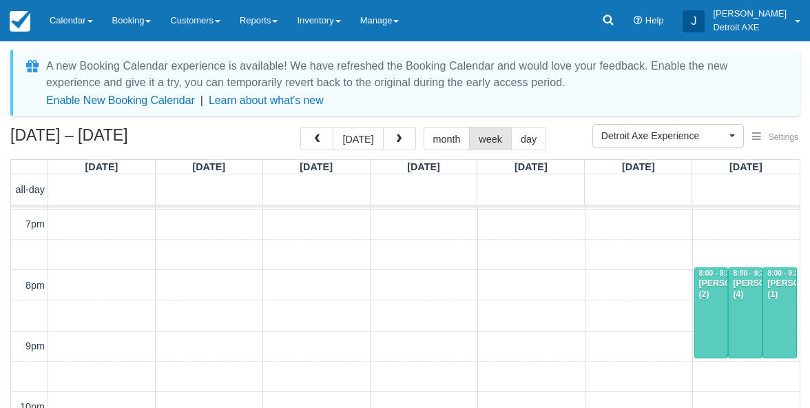
click at [747, 328] on div at bounding box center [745, 313] width 33 height 90
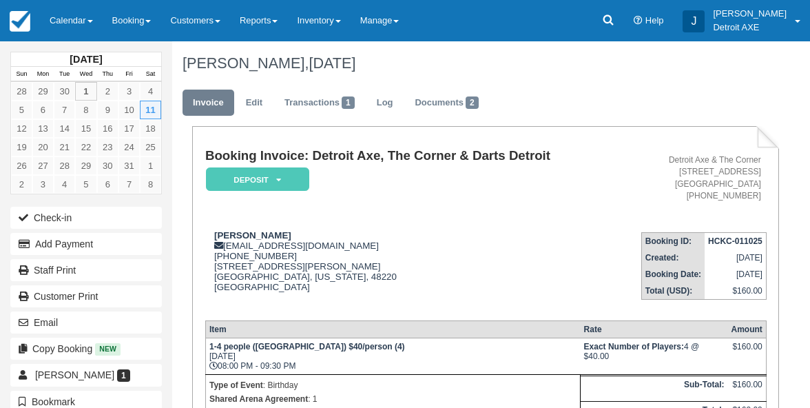
click at [262, 181] on em "Deposit" at bounding box center [257, 179] width 103 height 24
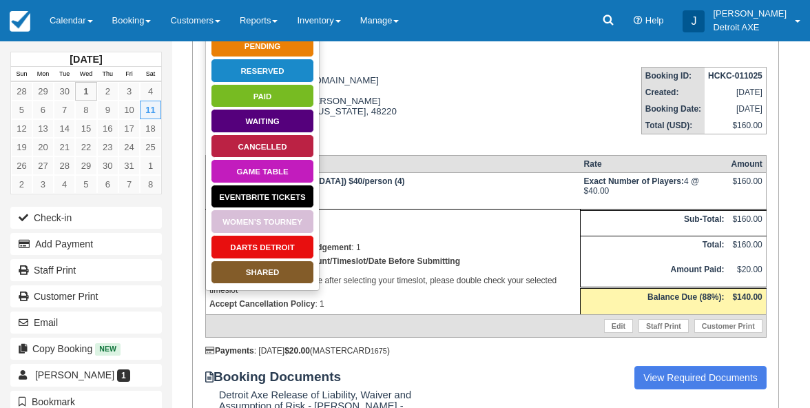
scroll to position [209, 0]
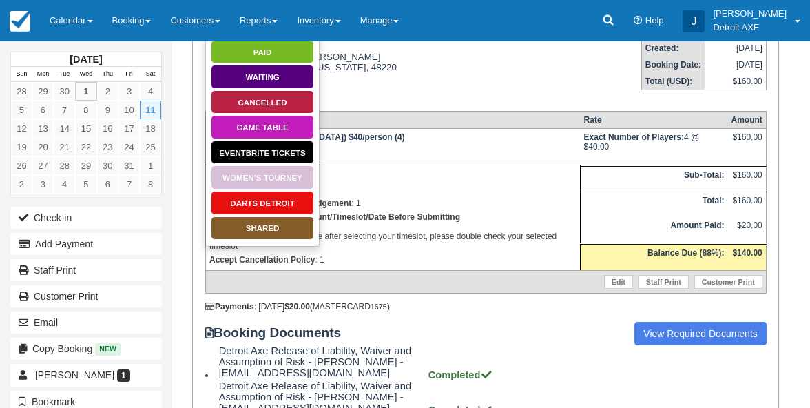
click at [299, 229] on link "SHARED" at bounding box center [262, 228] width 103 height 24
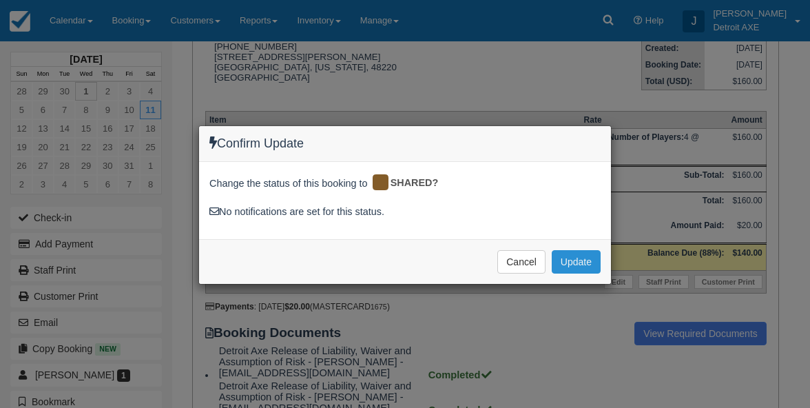
click at [573, 260] on button "Update" at bounding box center [576, 261] width 49 height 23
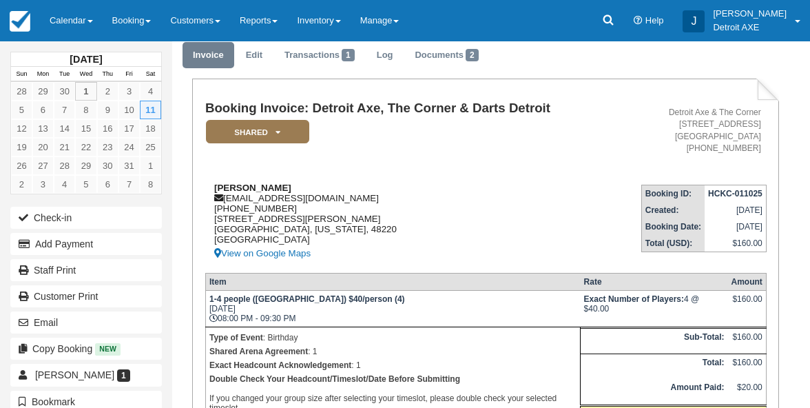
scroll to position [51, 0]
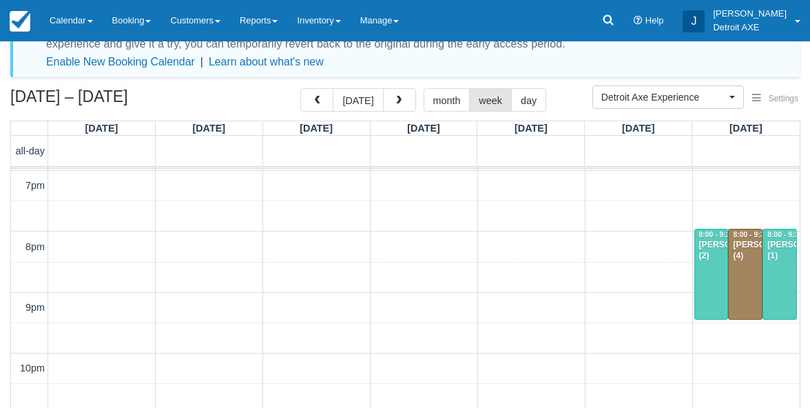
scroll to position [41, 0]
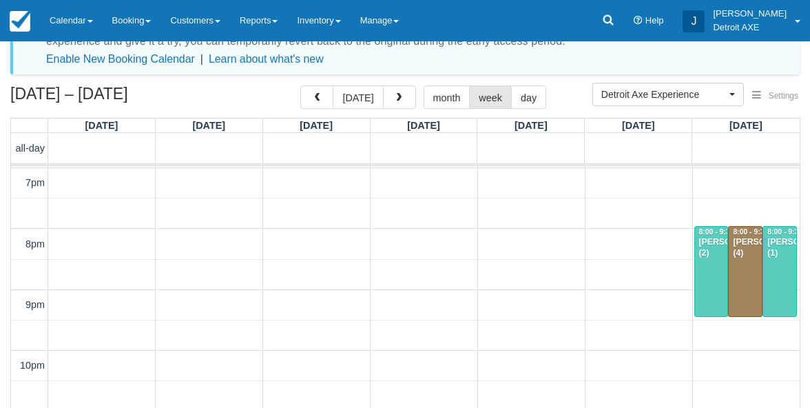
click at [780, 283] on div at bounding box center [779, 272] width 33 height 90
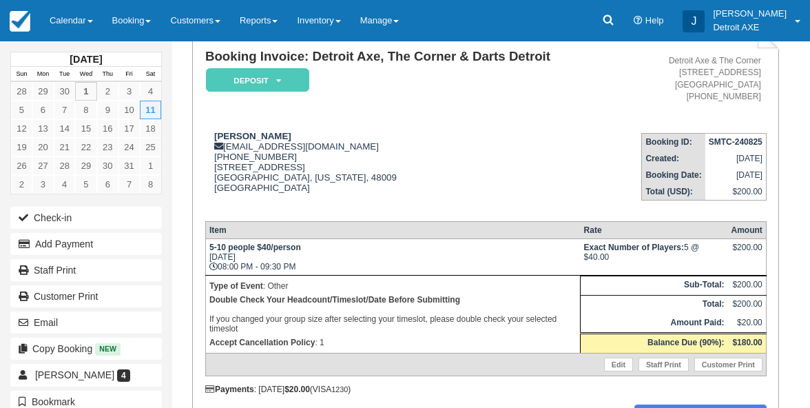
scroll to position [163, 0]
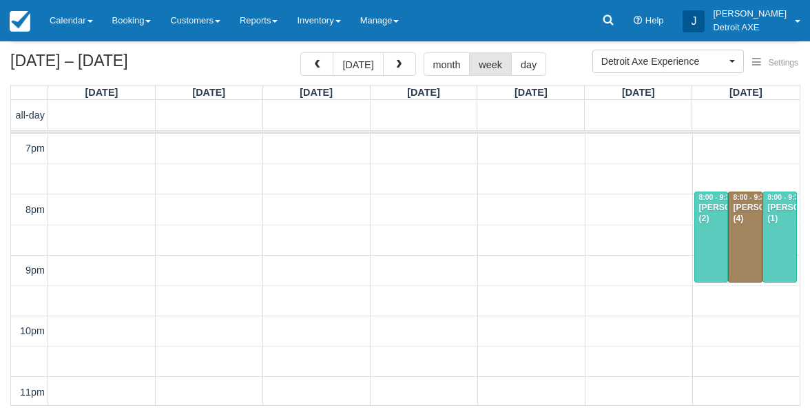
scroll to position [546, 0]
click at [407, 69] on button "button" at bounding box center [399, 63] width 33 height 23
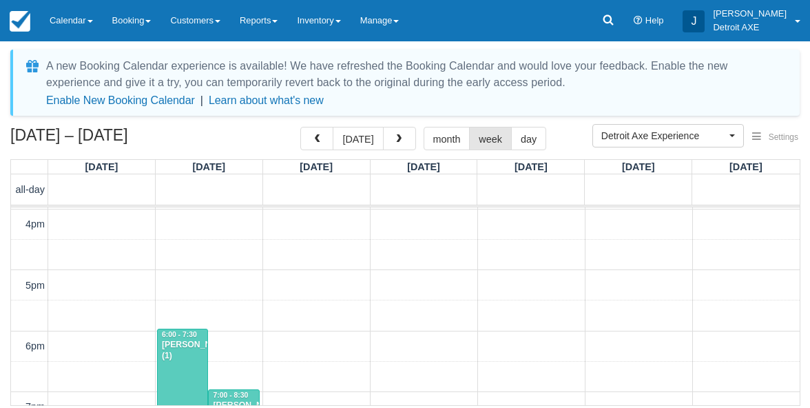
scroll to position [361, 0]
